Goal: Find specific page/section: Find specific page/section

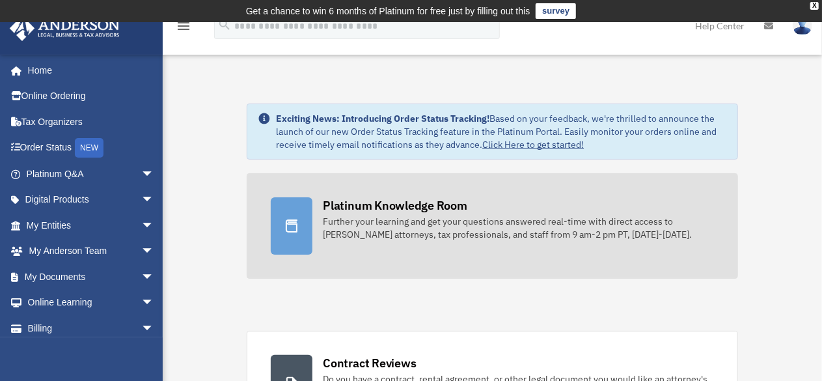
click at [361, 206] on div "Platinum Knowledge Room" at bounding box center [395, 205] width 145 height 16
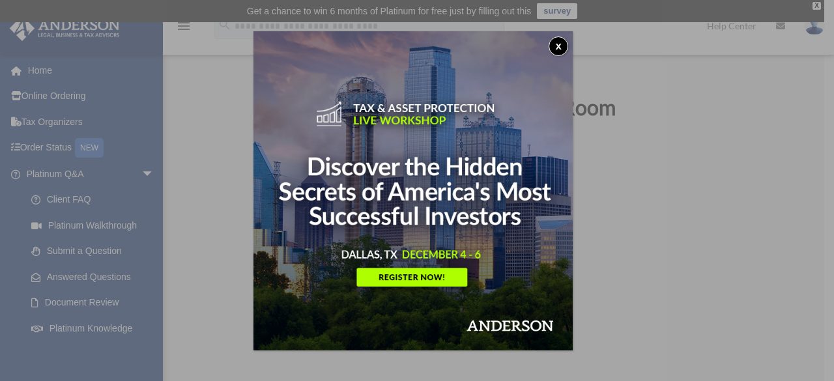
click at [561, 44] on button "x" at bounding box center [558, 46] width 20 height 20
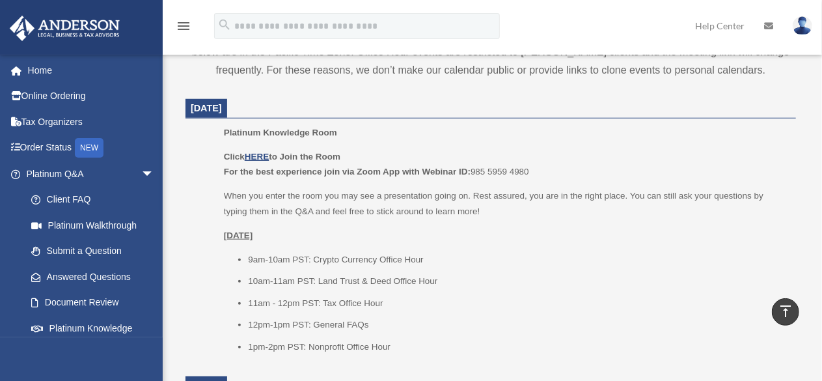
scroll to position [586, 0]
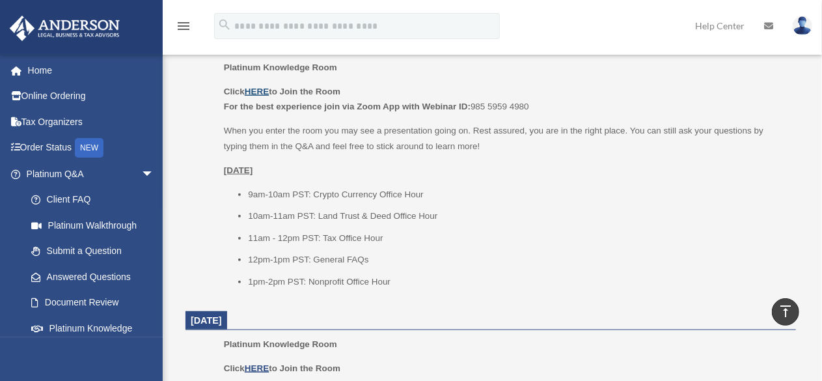
click at [257, 87] on u "HERE" at bounding box center [257, 92] width 24 height 10
